Goal: Find specific page/section: Find specific page/section

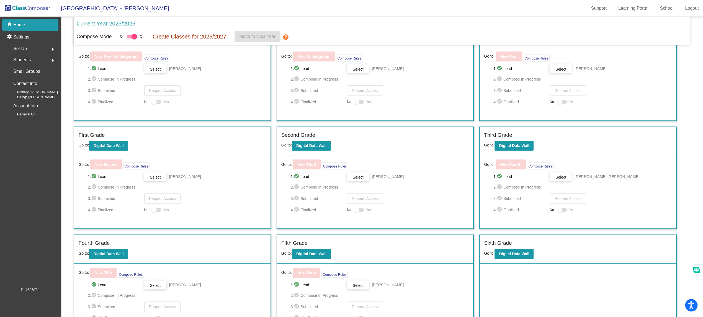
scroll to position [48, 0]
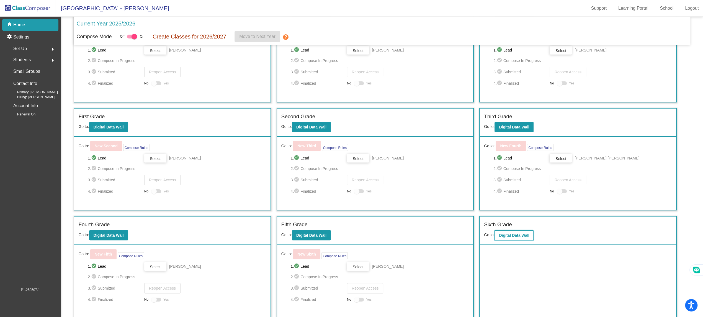
click at [515, 231] on button "Digital Data Wall" at bounding box center [514, 236] width 39 height 10
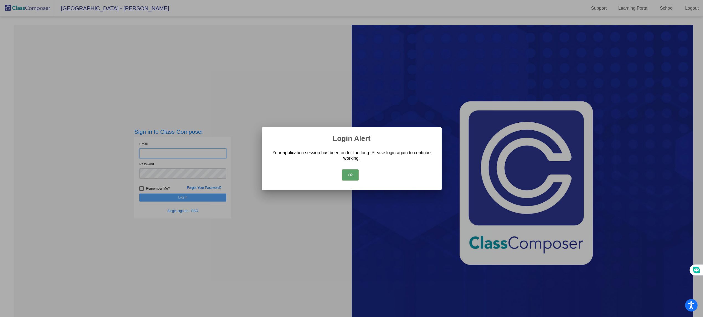
type input "[EMAIL_ADDRESS][DOMAIN_NAME]"
click at [348, 177] on button "Ok" at bounding box center [350, 175] width 17 height 11
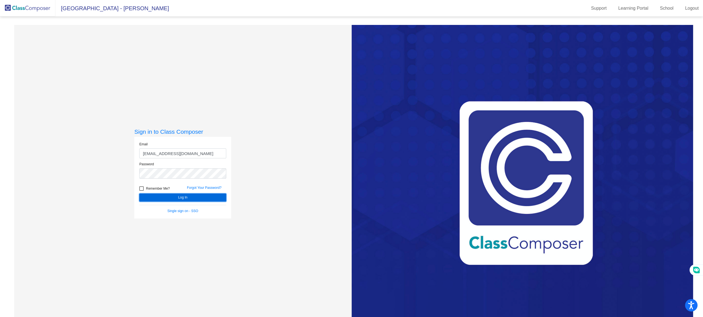
click at [153, 198] on button "Log In" at bounding box center [182, 198] width 87 height 8
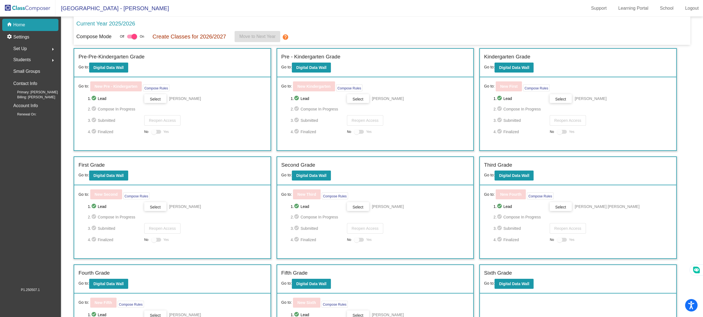
scroll to position [48, 0]
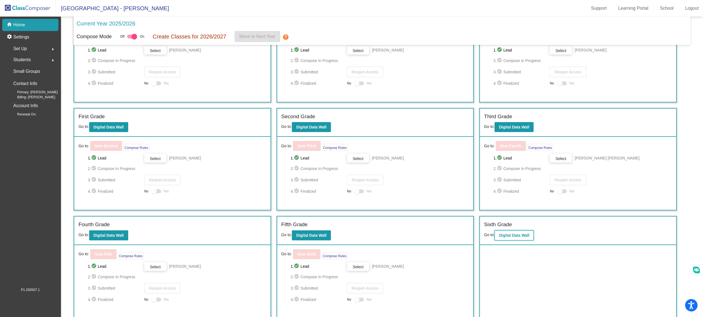
click at [522, 231] on button "Digital Data Wall" at bounding box center [514, 236] width 39 height 10
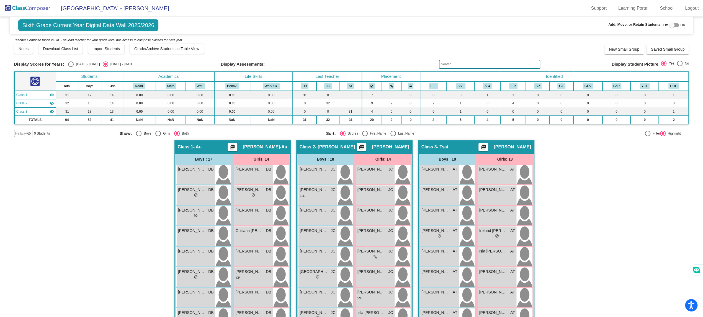
click at [457, 62] on input "text" at bounding box center [489, 64] width 101 height 9
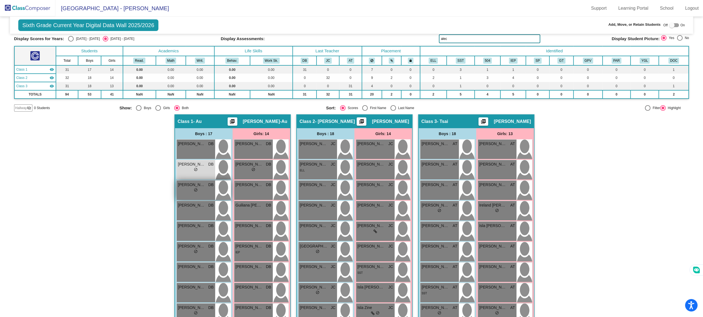
scroll to position [26, 0]
type input "alec"
click at [190, 162] on span "[PERSON_NAME]" at bounding box center [192, 164] width 28 height 6
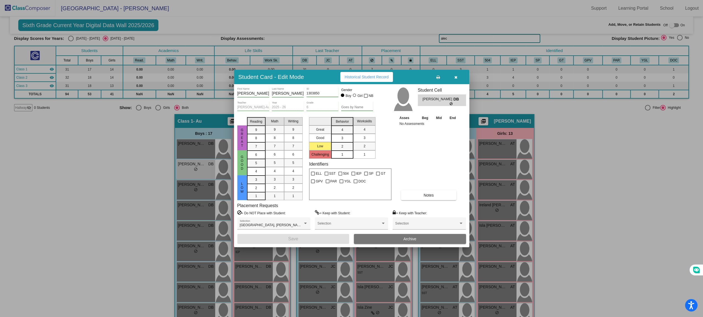
click at [454, 81] on button "button" at bounding box center [456, 77] width 18 height 10
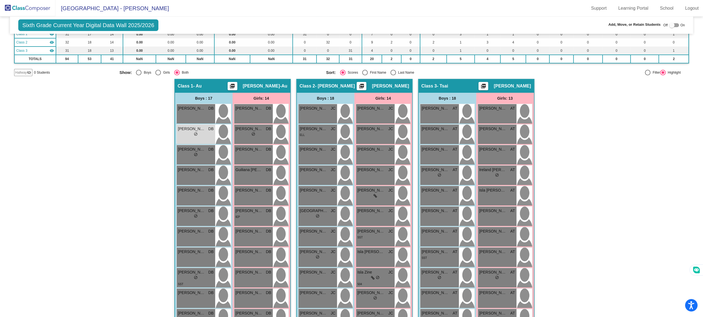
scroll to position [0, 0]
